Goal: Navigation & Orientation: Find specific page/section

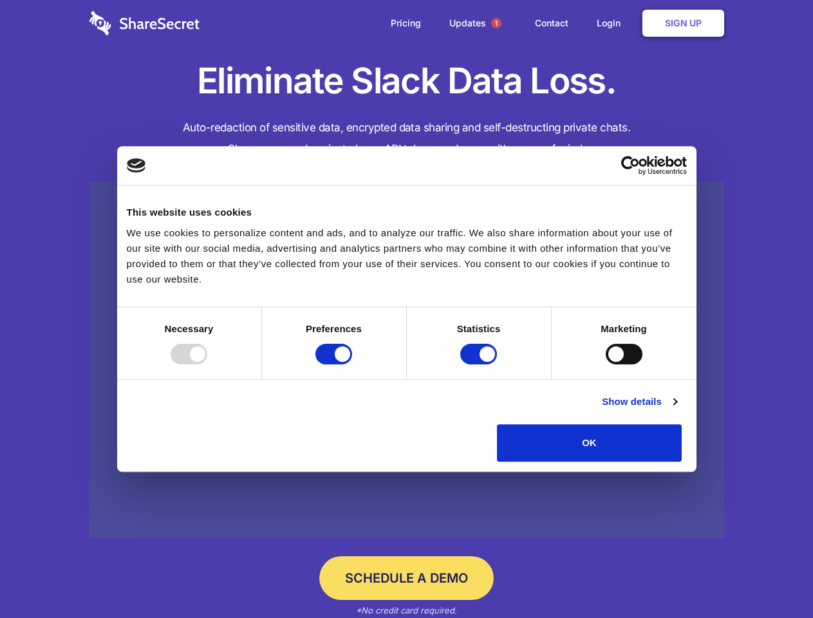
click at [207, 364] on div at bounding box center [188, 354] width 37 height 21
click at [352, 364] on input "Preferences" at bounding box center [333, 354] width 37 height 21
checkbox input "false"
click at [480, 364] on input "Statistics" at bounding box center [478, 354] width 37 height 21
checkbox input "false"
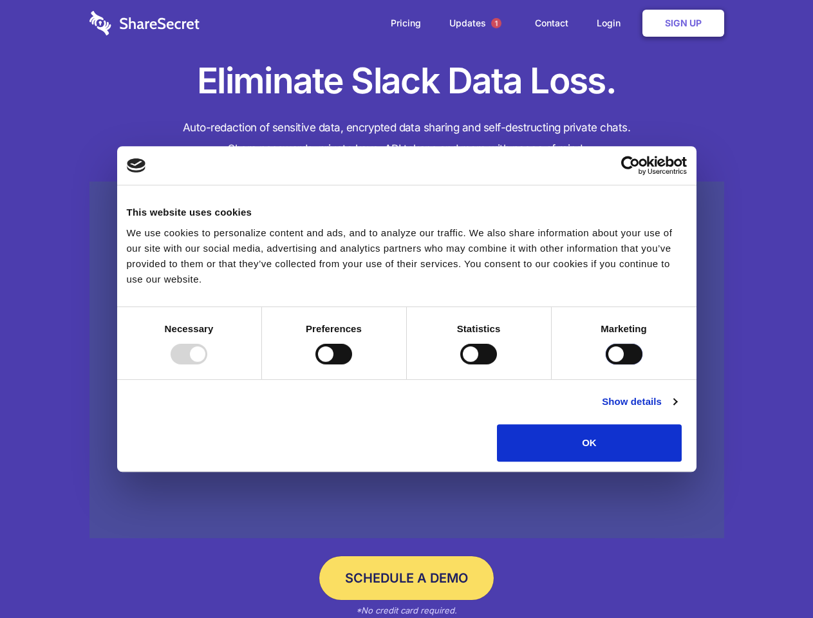
click at [605, 364] on input "Marketing" at bounding box center [623, 354] width 37 height 21
checkbox input "true"
click at [676, 409] on link "Show details" at bounding box center [638, 401] width 75 height 15
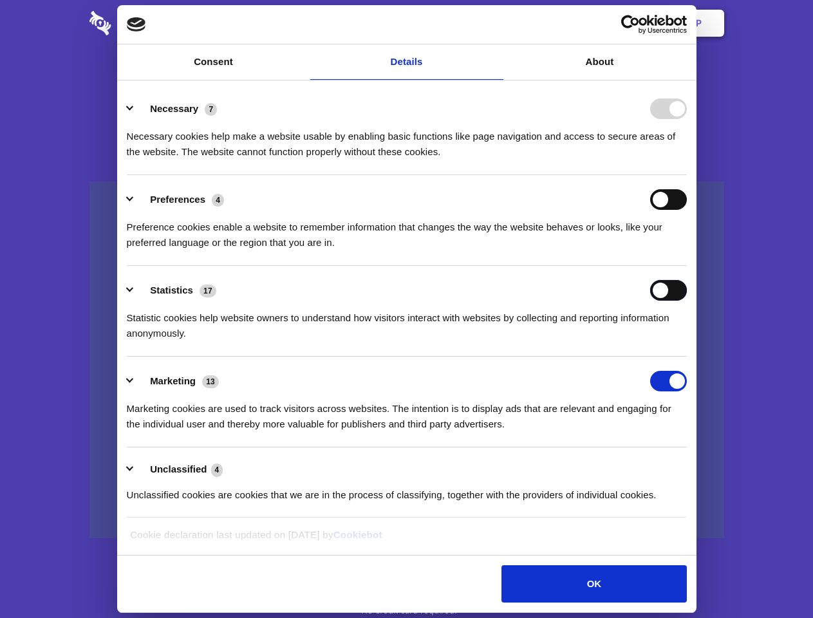
click at [686, 341] on div "Statistics 17 Statistic cookies help website owners to understand how visitors …" at bounding box center [407, 310] width 560 height 61
click at [495, 23] on span "1" at bounding box center [496, 23] width 10 height 10
